Goal: Transaction & Acquisition: Book appointment/travel/reservation

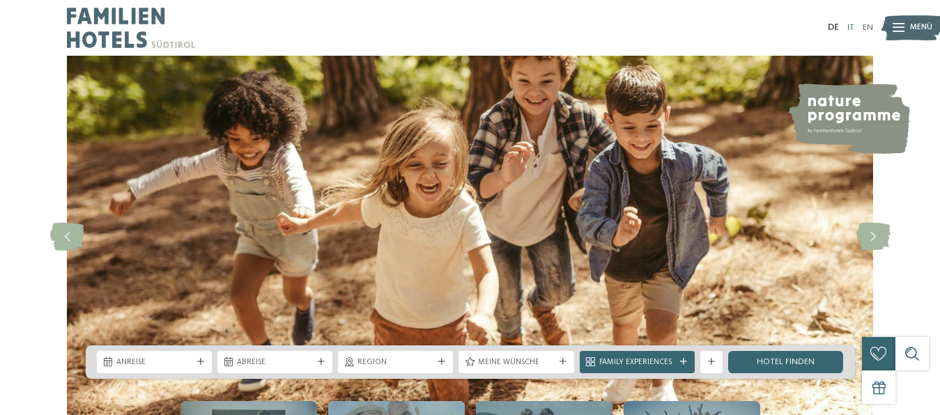
click at [851, 28] on link "IT" at bounding box center [850, 27] width 7 height 9
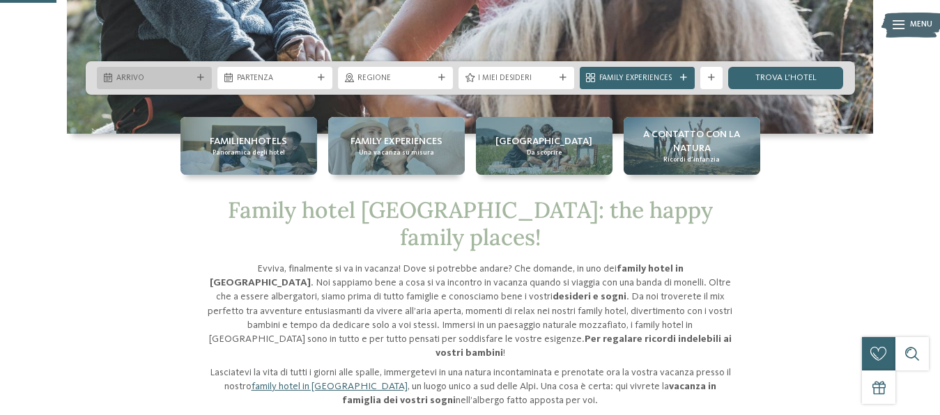
scroll to position [284, 0]
click at [202, 76] on icon at bounding box center [200, 78] width 7 height 7
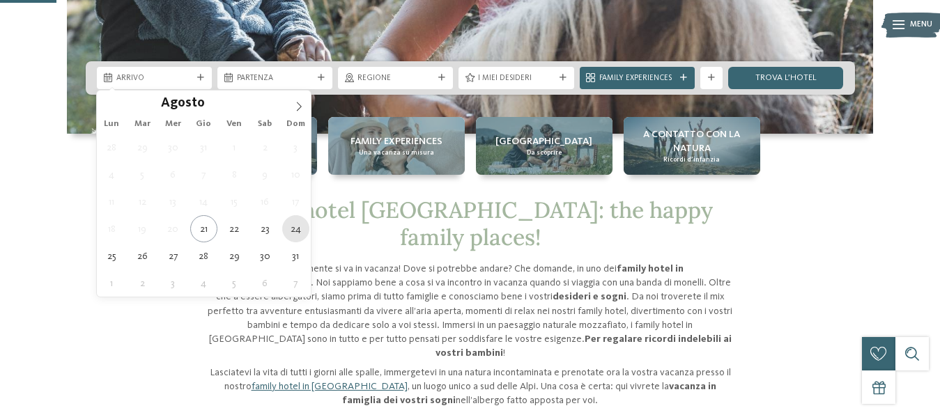
type div "24.08.2025"
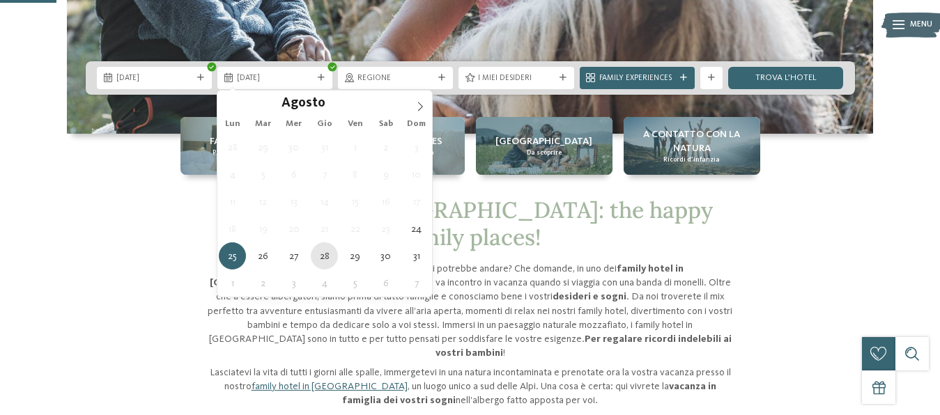
type div "[DATE]"
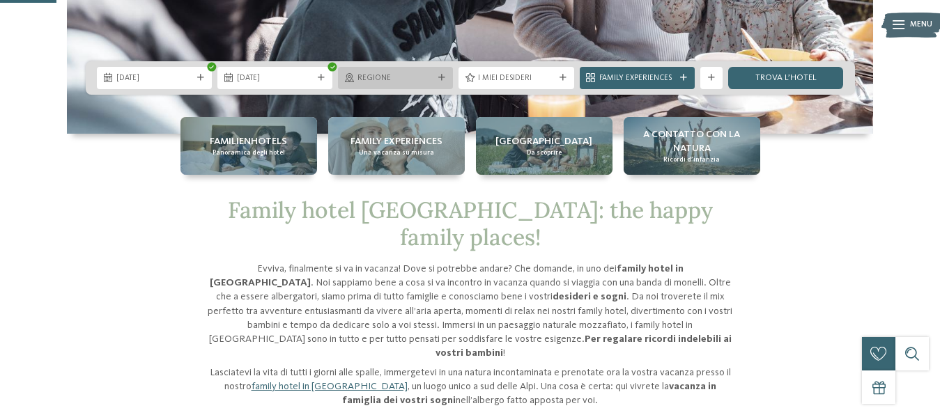
click at [441, 76] on icon at bounding box center [441, 78] width 7 height 7
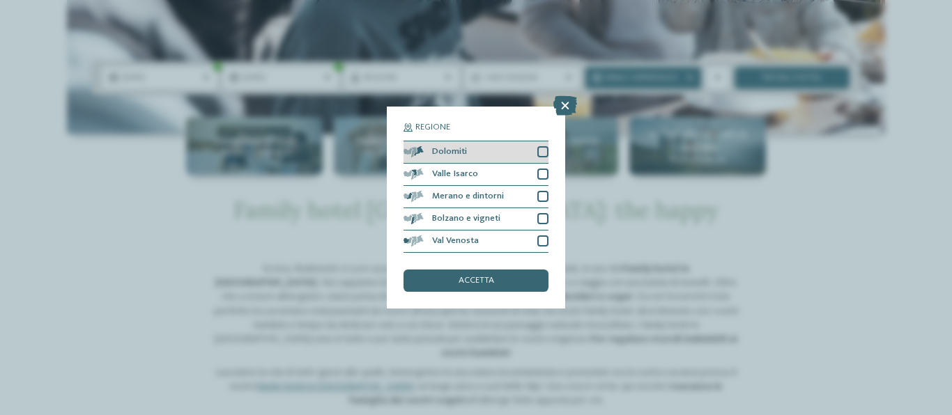
click at [536, 148] on div "Dolomiti" at bounding box center [475, 152] width 145 height 22
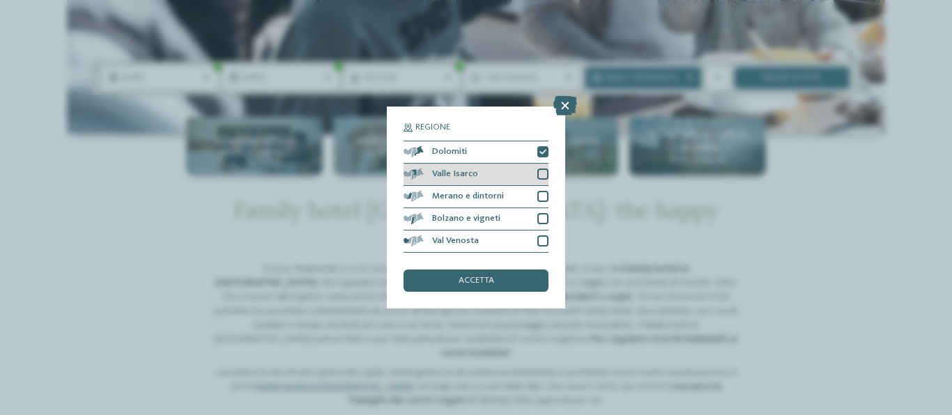
click at [536, 173] on div "Valle Isarco" at bounding box center [475, 175] width 145 height 22
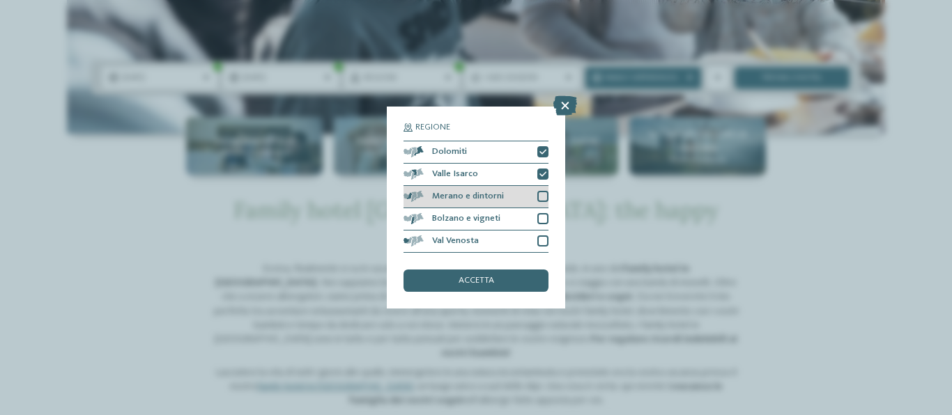
click at [544, 203] on div "Merano e dintorni" at bounding box center [475, 197] width 145 height 22
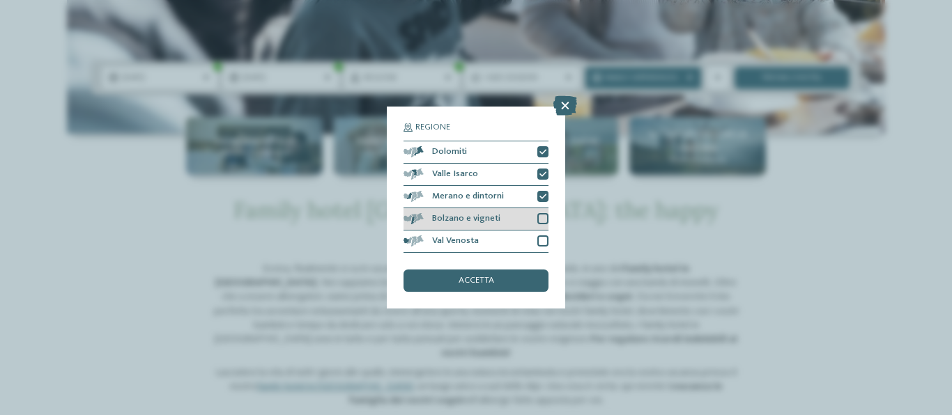
click at [543, 221] on div at bounding box center [542, 218] width 11 height 11
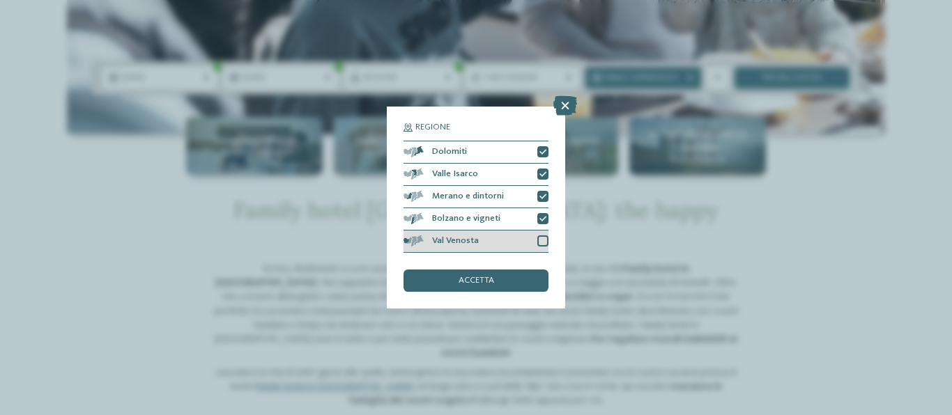
click at [541, 240] on div at bounding box center [542, 240] width 11 height 11
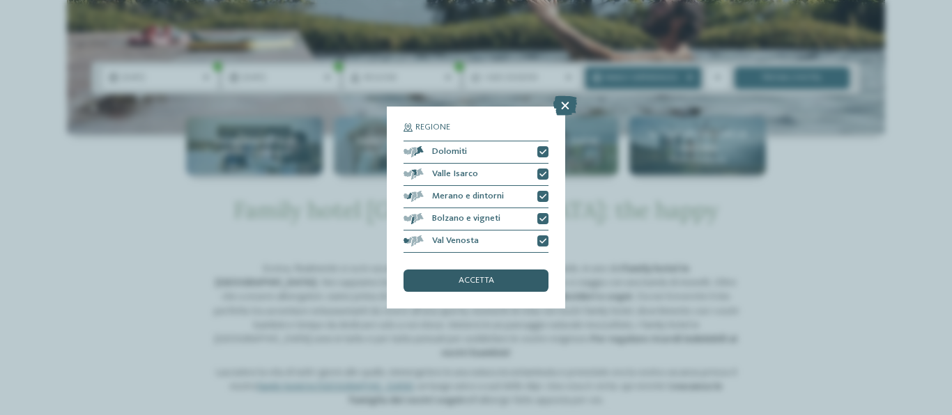
click at [513, 275] on div "accetta" at bounding box center [475, 281] width 145 height 22
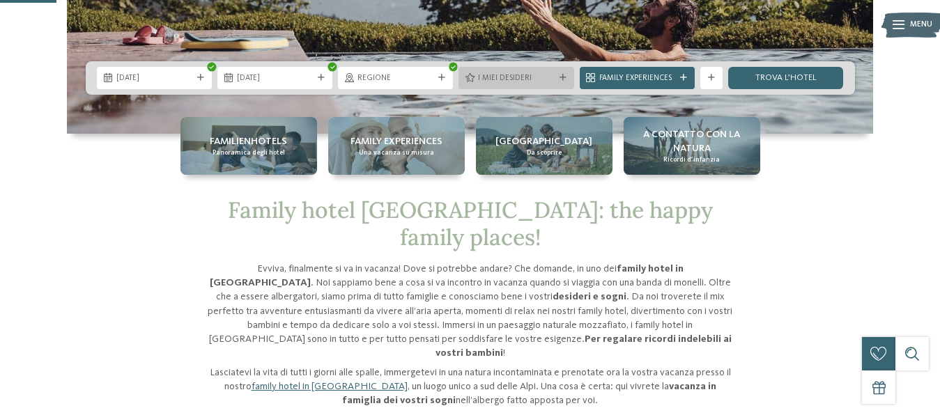
click at [567, 78] on div at bounding box center [562, 78] width 11 height 7
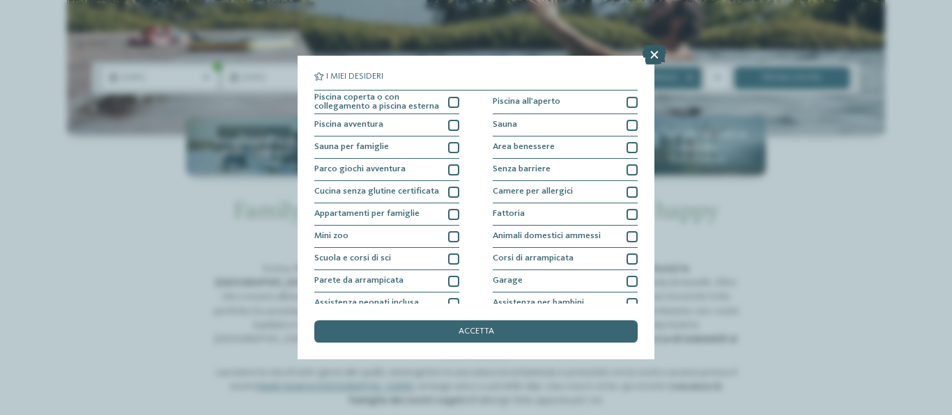
click at [658, 50] on icon at bounding box center [654, 55] width 24 height 20
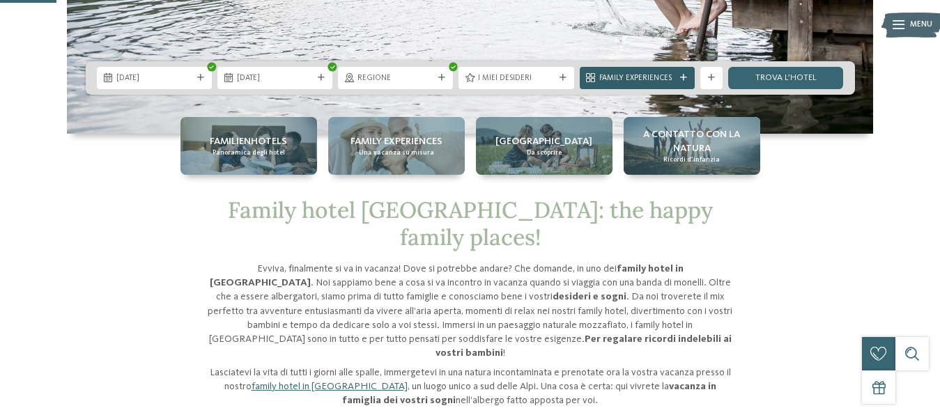
click at [685, 77] on icon at bounding box center [683, 78] width 7 height 7
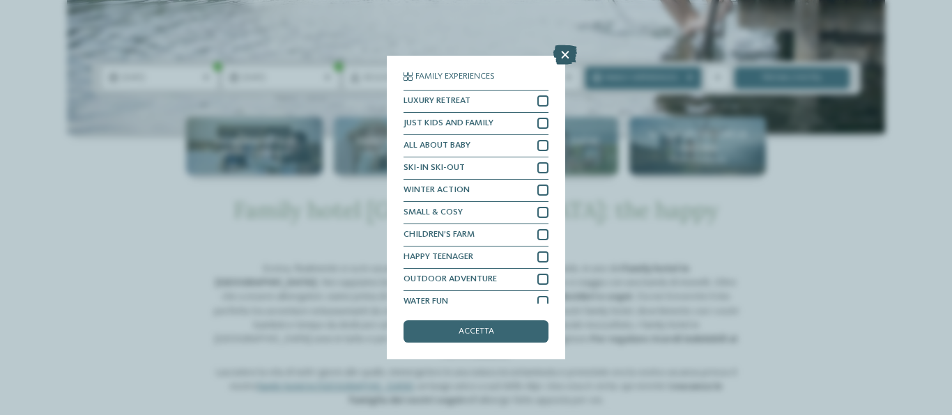
click at [566, 53] on icon at bounding box center [565, 55] width 24 height 20
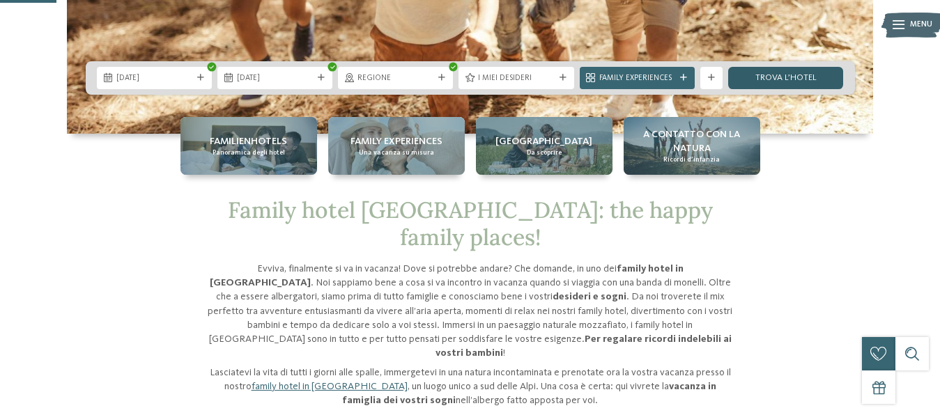
click at [773, 75] on link "trova l’hotel" at bounding box center [785, 78] width 115 height 22
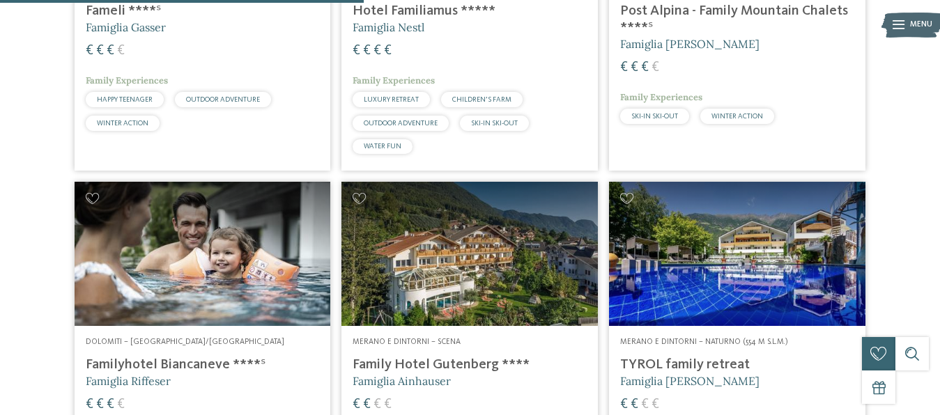
scroll to position [1410, 0]
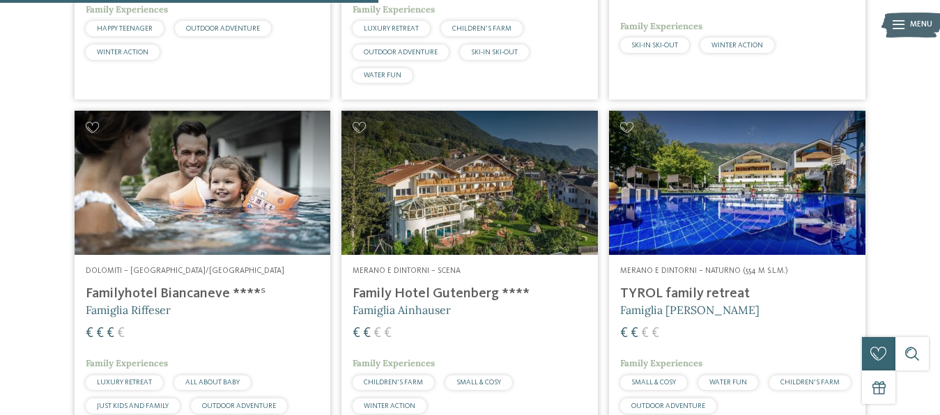
click at [685, 339] on div "€ € € €" at bounding box center [737, 334] width 234 height 19
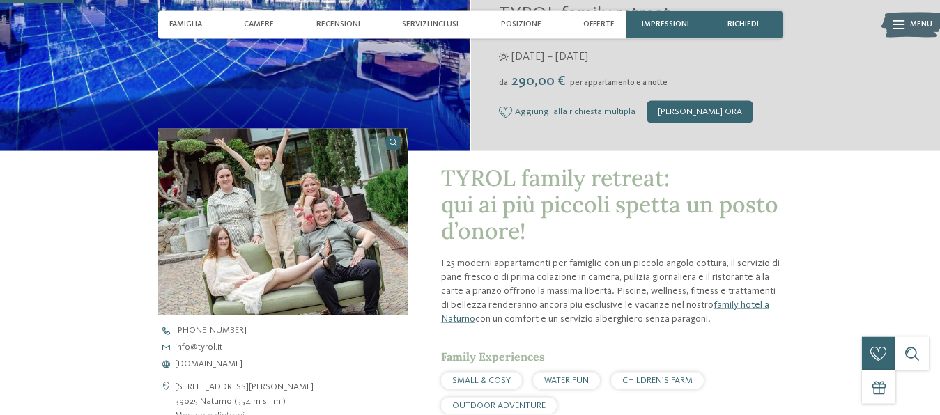
scroll to position [284, 0]
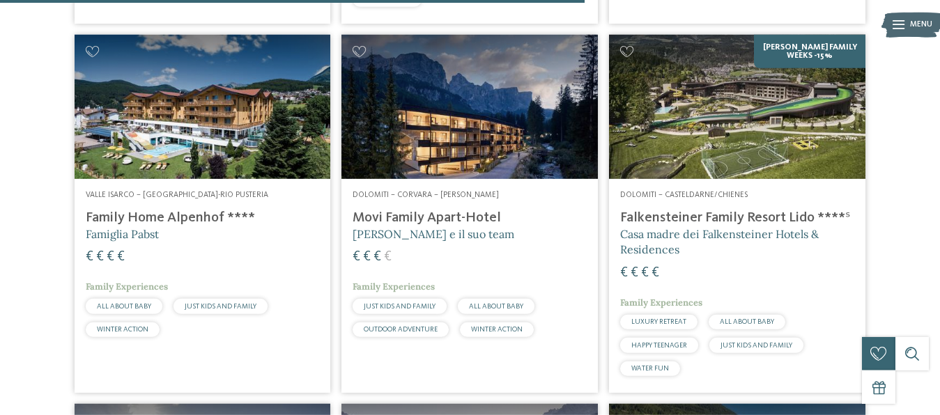
scroll to position [2167, 0]
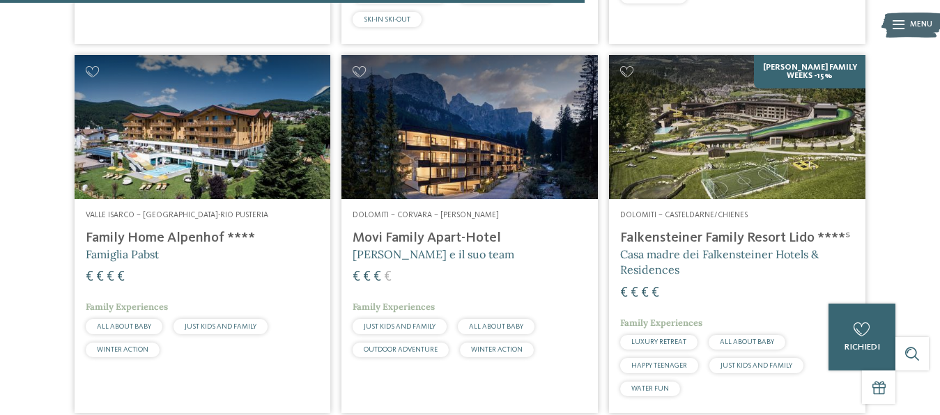
click at [693, 230] on h4 "Falkensteiner Family Resort Lido ****ˢ" at bounding box center [737, 238] width 234 height 17
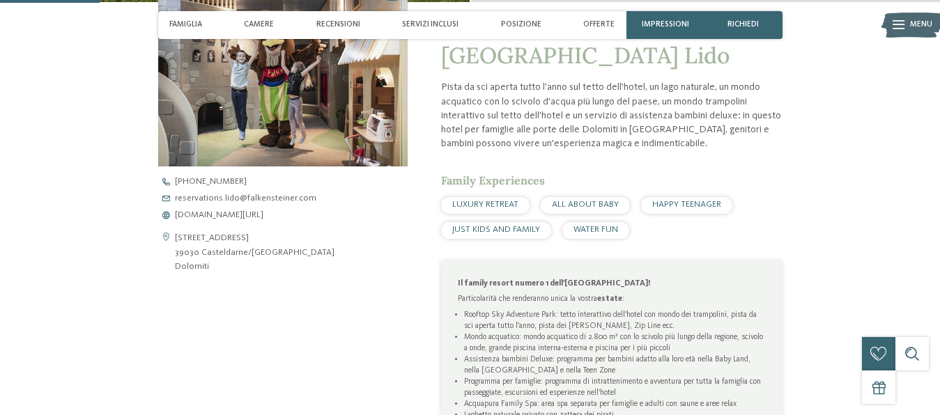
scroll to position [426, 0]
click at [204, 217] on span "www.falkensteiner.com/it/family-resort-lido" at bounding box center [219, 215] width 88 height 9
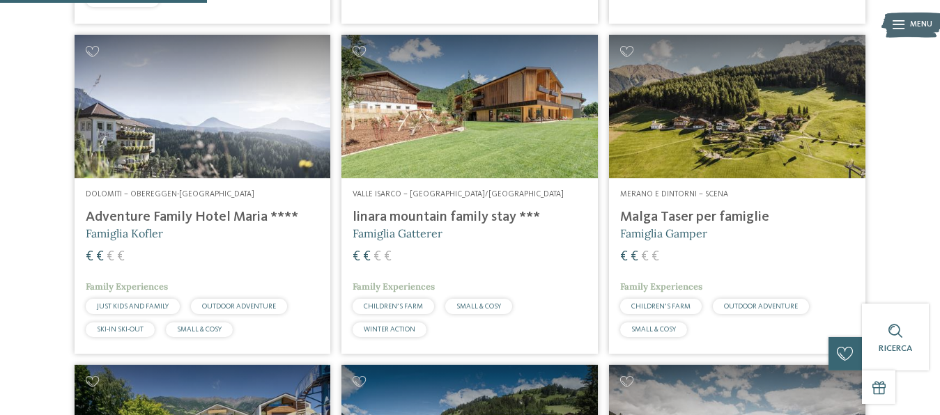
scroll to position [771, 0]
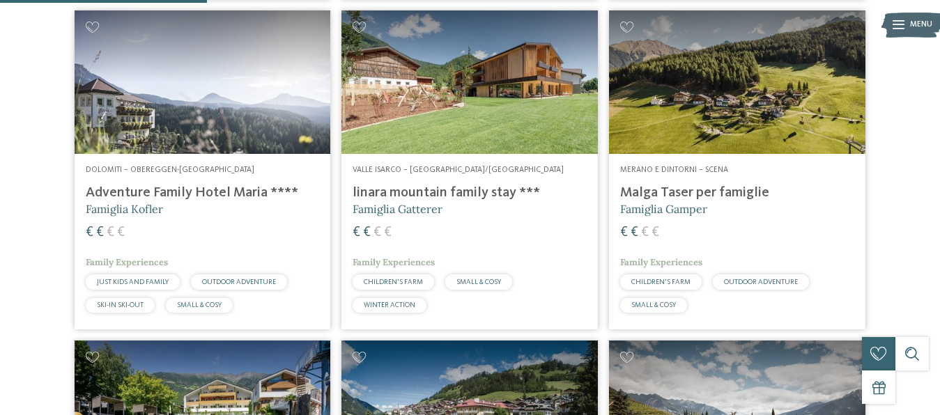
click at [410, 194] on h4 "linara mountain family stay ***" at bounding box center [470, 193] width 234 height 17
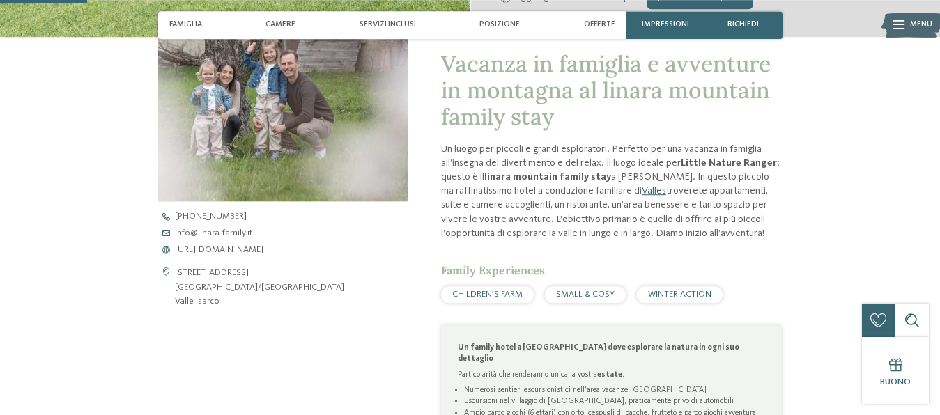
scroll to position [426, 0]
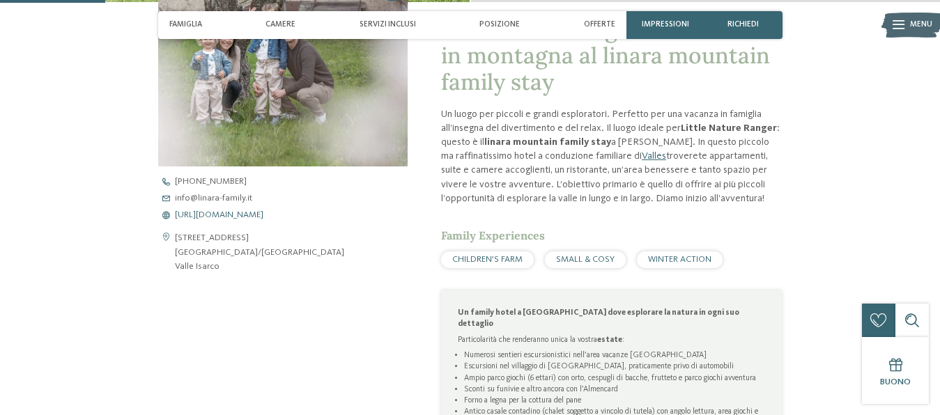
click at [231, 218] on span "https://www.linara-family.it/it" at bounding box center [219, 215] width 88 height 9
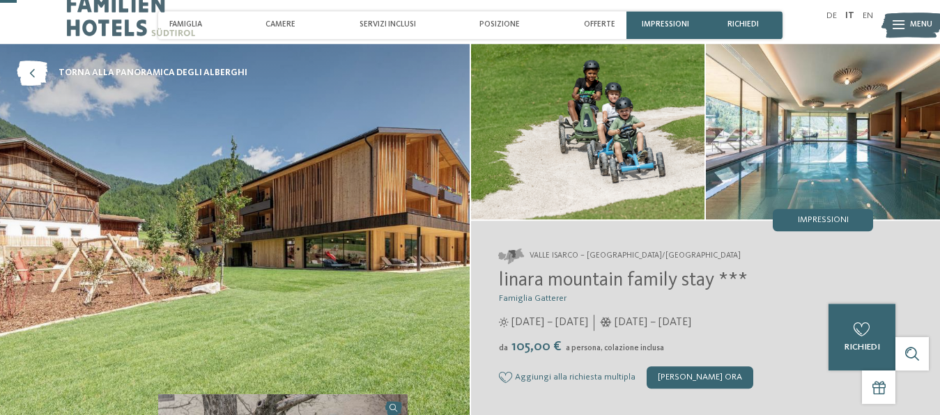
scroll to position [0, 0]
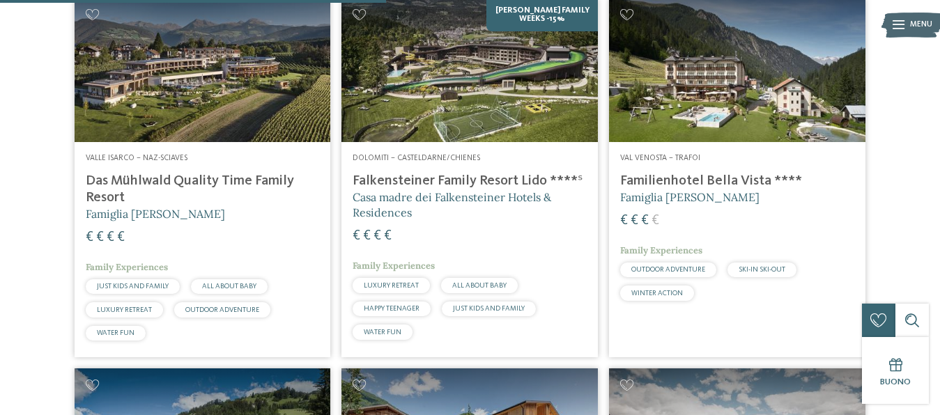
scroll to position [1492, 0]
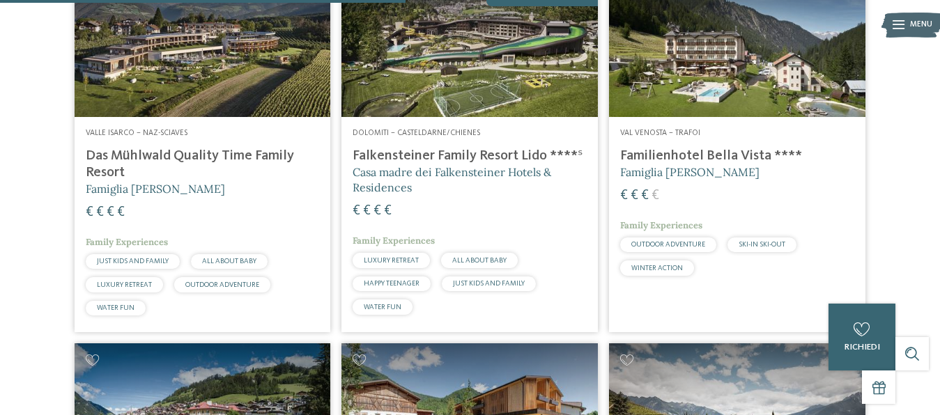
click at [134, 157] on h4 "Das Mühlwald Quality Time Family Resort" at bounding box center [203, 164] width 234 height 33
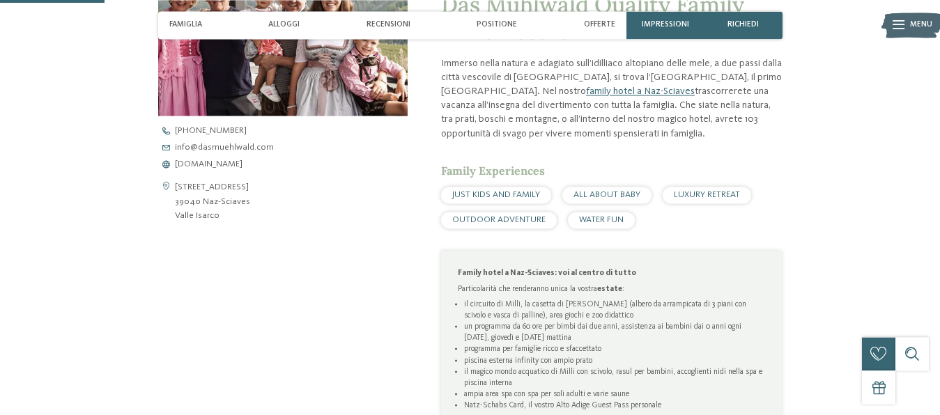
scroll to position [497, 0]
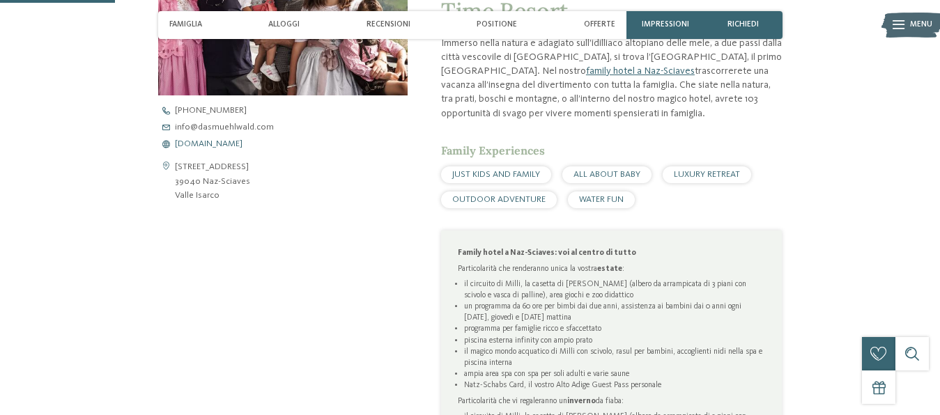
click at [207, 147] on span "www.dasmuehlwald.com" at bounding box center [209, 144] width 68 height 9
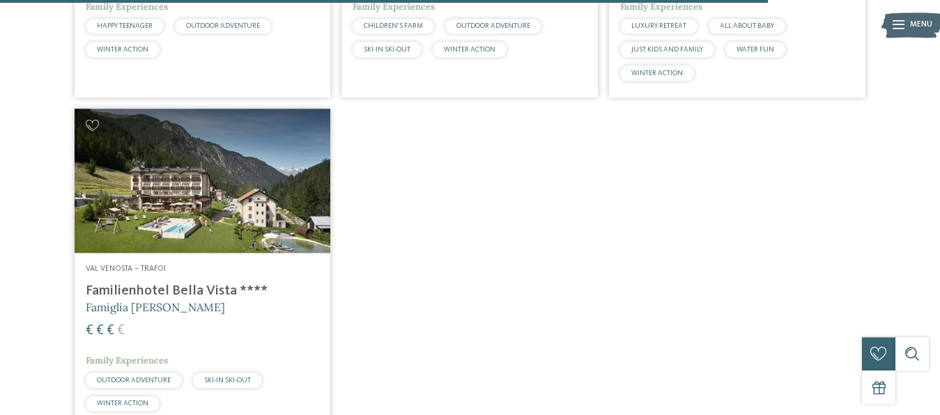
scroll to position [2886, 0]
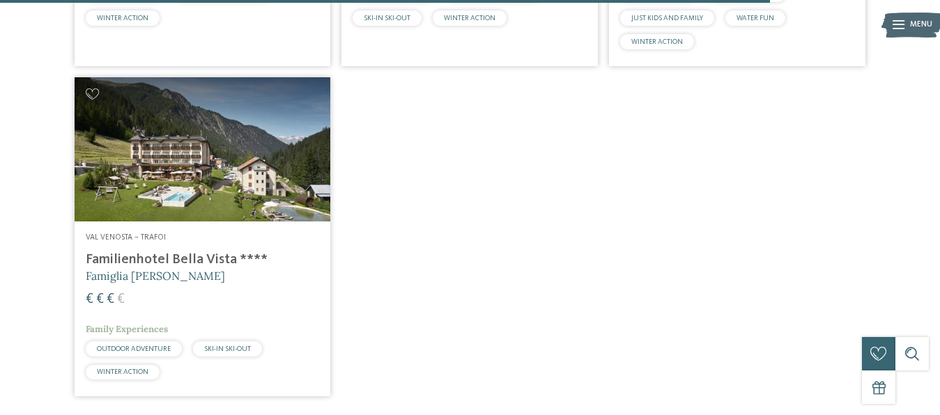
click at [178, 157] on img at bounding box center [203, 149] width 256 height 144
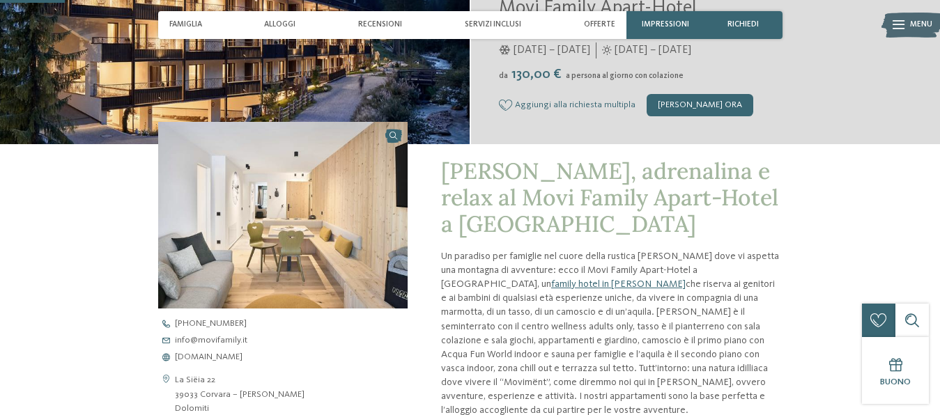
scroll to position [355, 0]
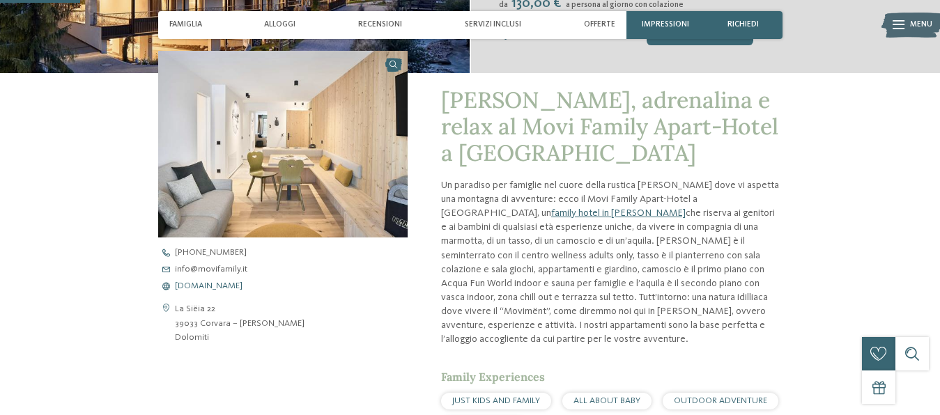
click at [220, 286] on span "www.movifamily.it" at bounding box center [209, 286] width 68 height 9
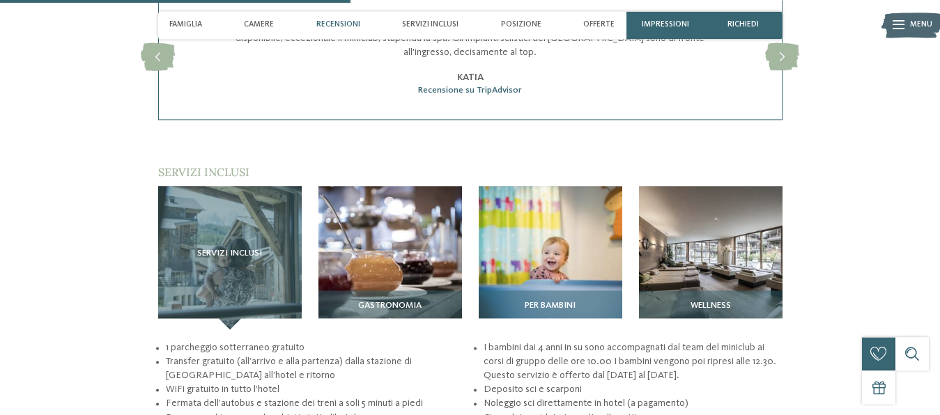
scroll to position [1563, 0]
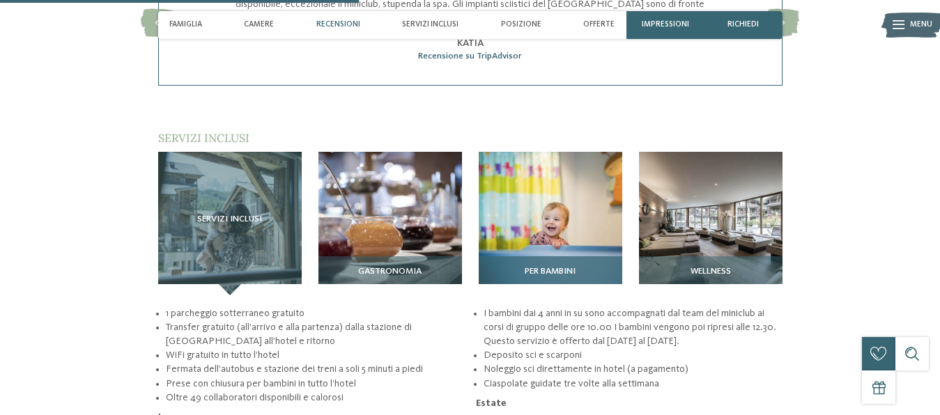
click at [530, 256] on div "Per bambini" at bounding box center [551, 275] width 144 height 39
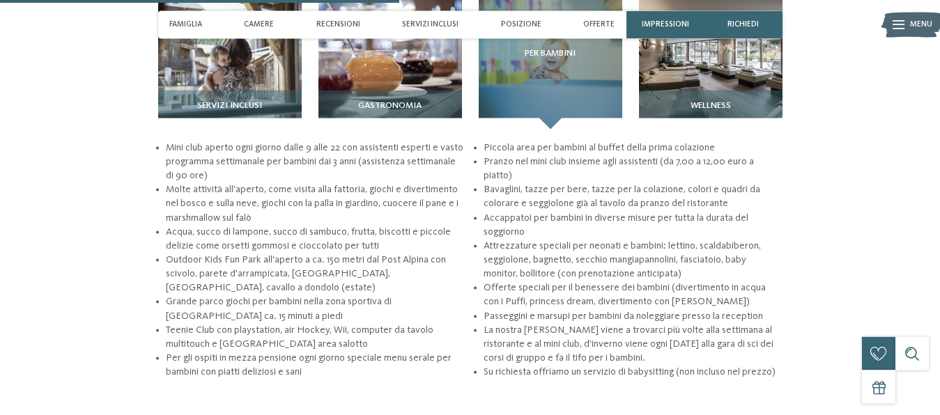
scroll to position [1705, 0]
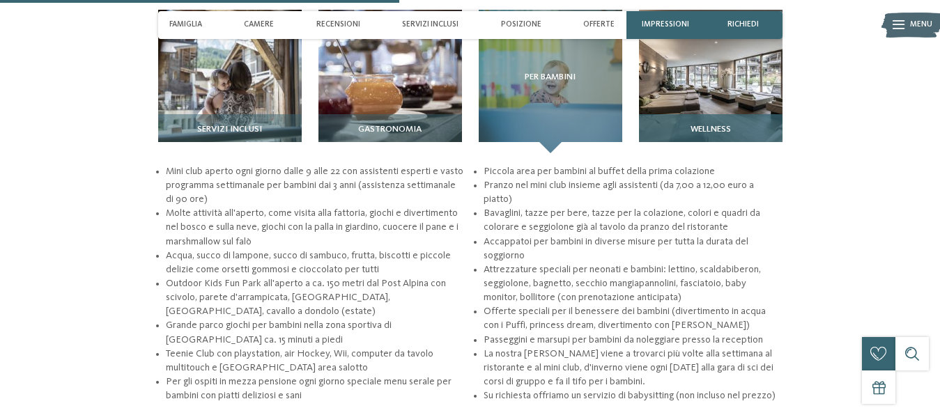
click at [734, 77] on img at bounding box center [711, 82] width 144 height 144
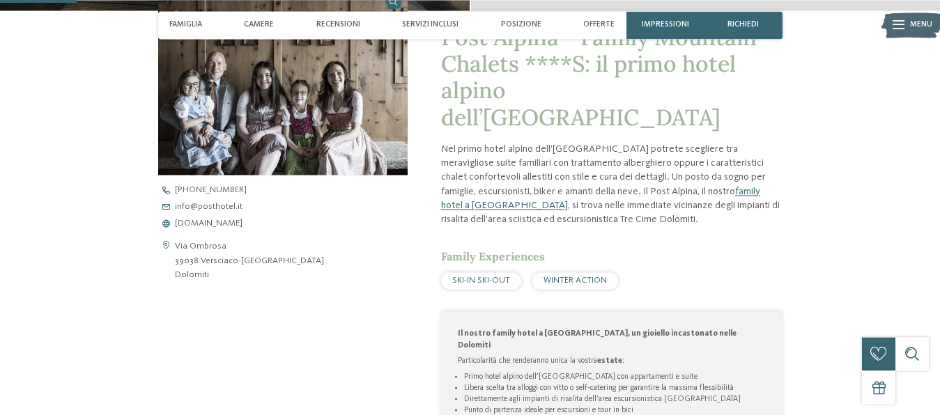
scroll to position [426, 0]
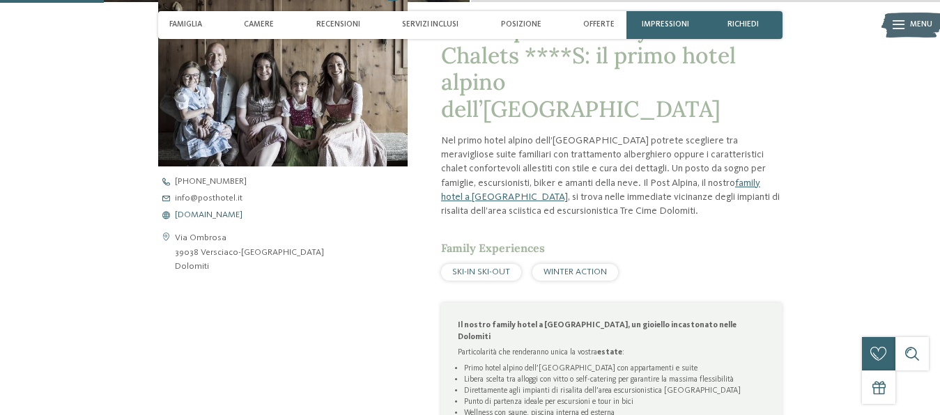
click at [194, 217] on span "www.postalpina.it" at bounding box center [209, 215] width 68 height 9
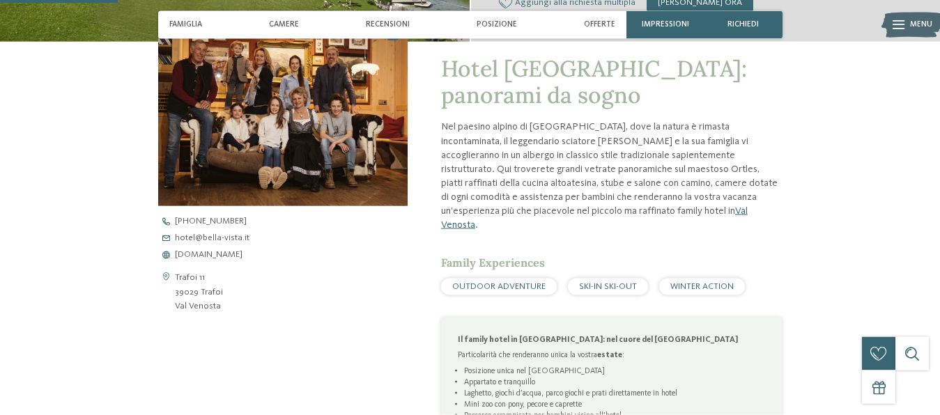
scroll to position [426, 0]
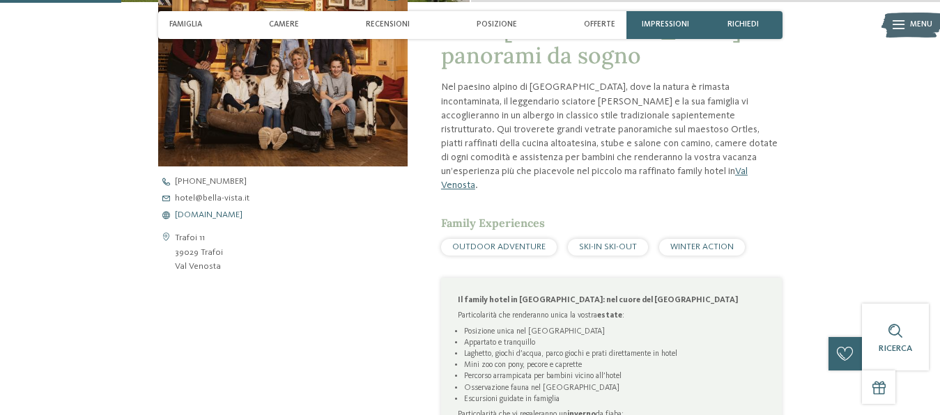
click at [202, 218] on span "www.bella-vista.it" at bounding box center [209, 215] width 68 height 9
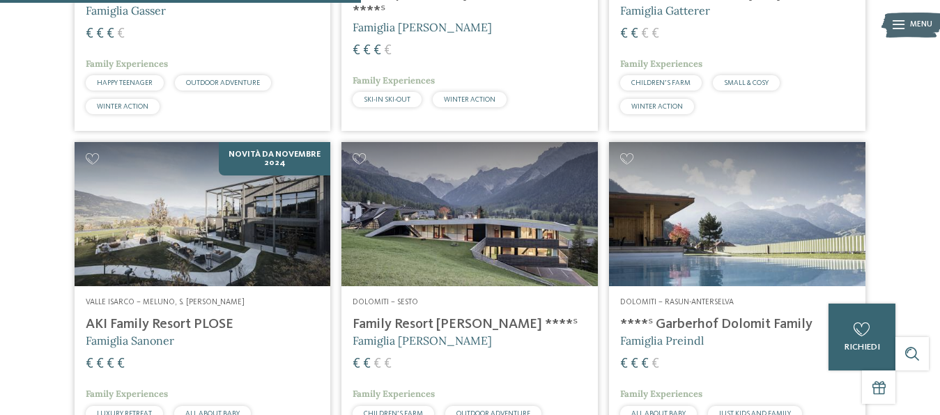
scroll to position [1410, 0]
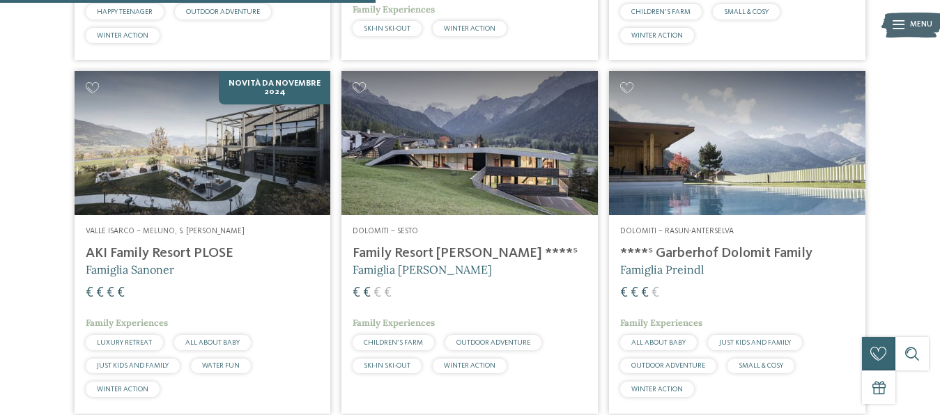
click at [490, 172] on img at bounding box center [469, 143] width 256 height 144
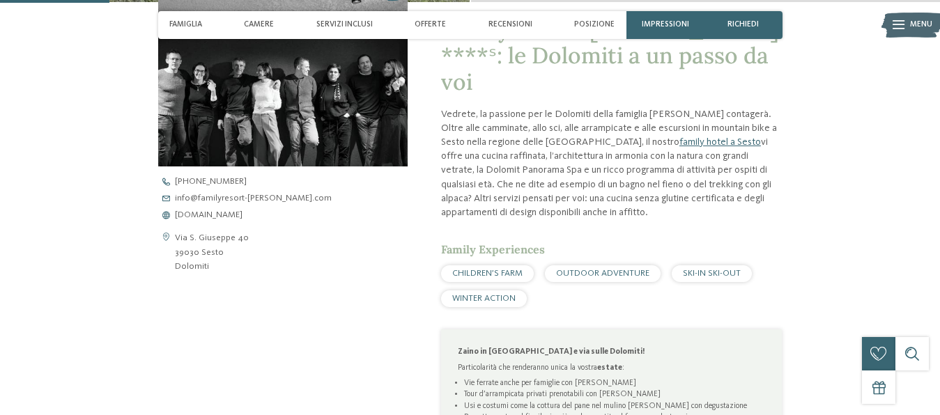
scroll to position [426, 0]
click at [219, 216] on span "www.familyresort-rainer.com" at bounding box center [209, 215] width 68 height 9
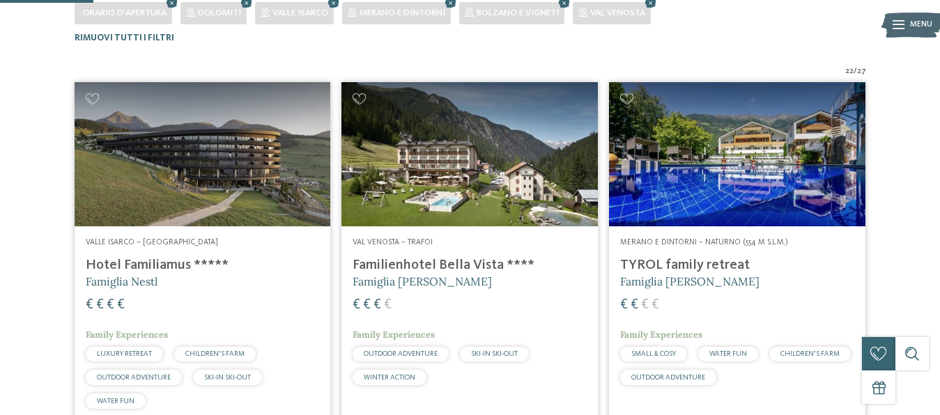
scroll to position [344, 0]
